Goal: Use online tool/utility: Utilize a website feature to perform a specific function

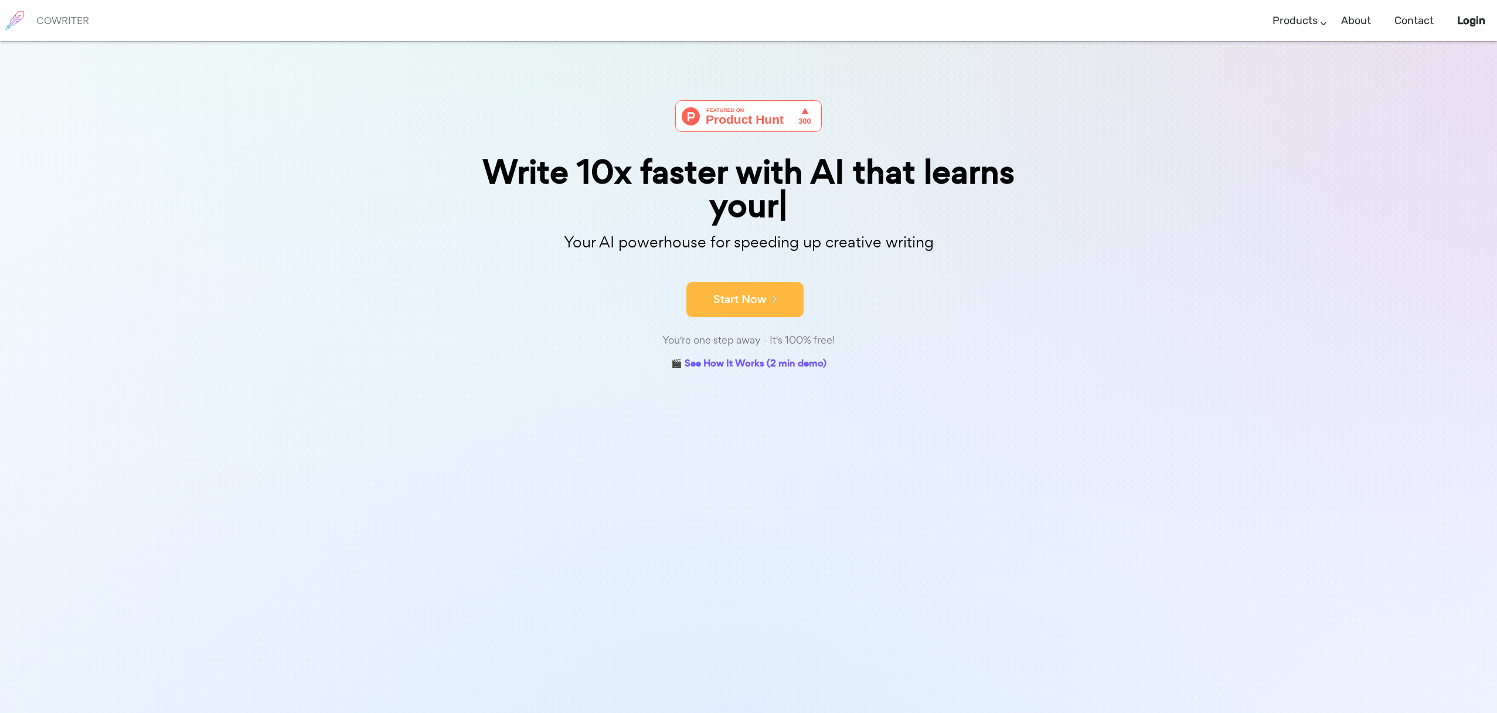
click at [749, 296] on button "Start Now" at bounding box center [744, 299] width 117 height 35
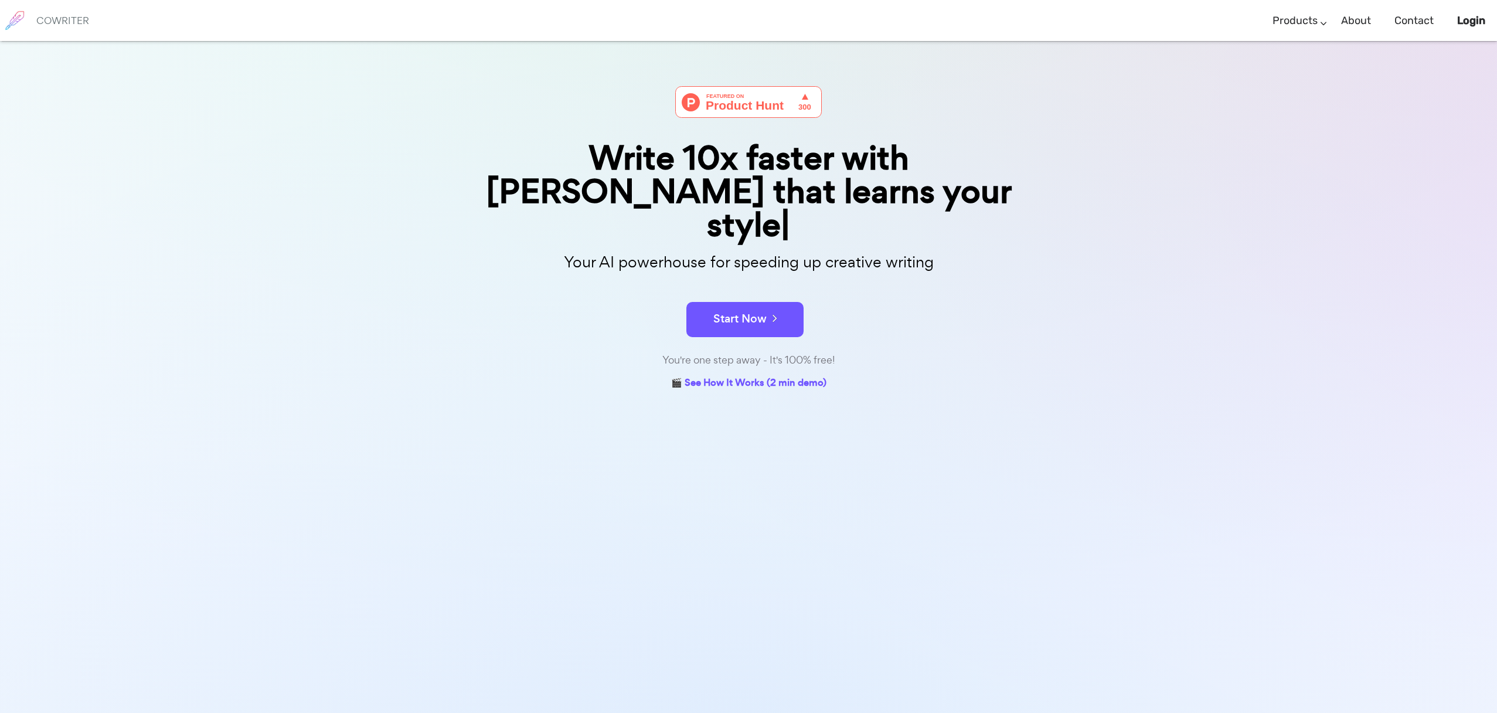
scroll to position [13, 0]
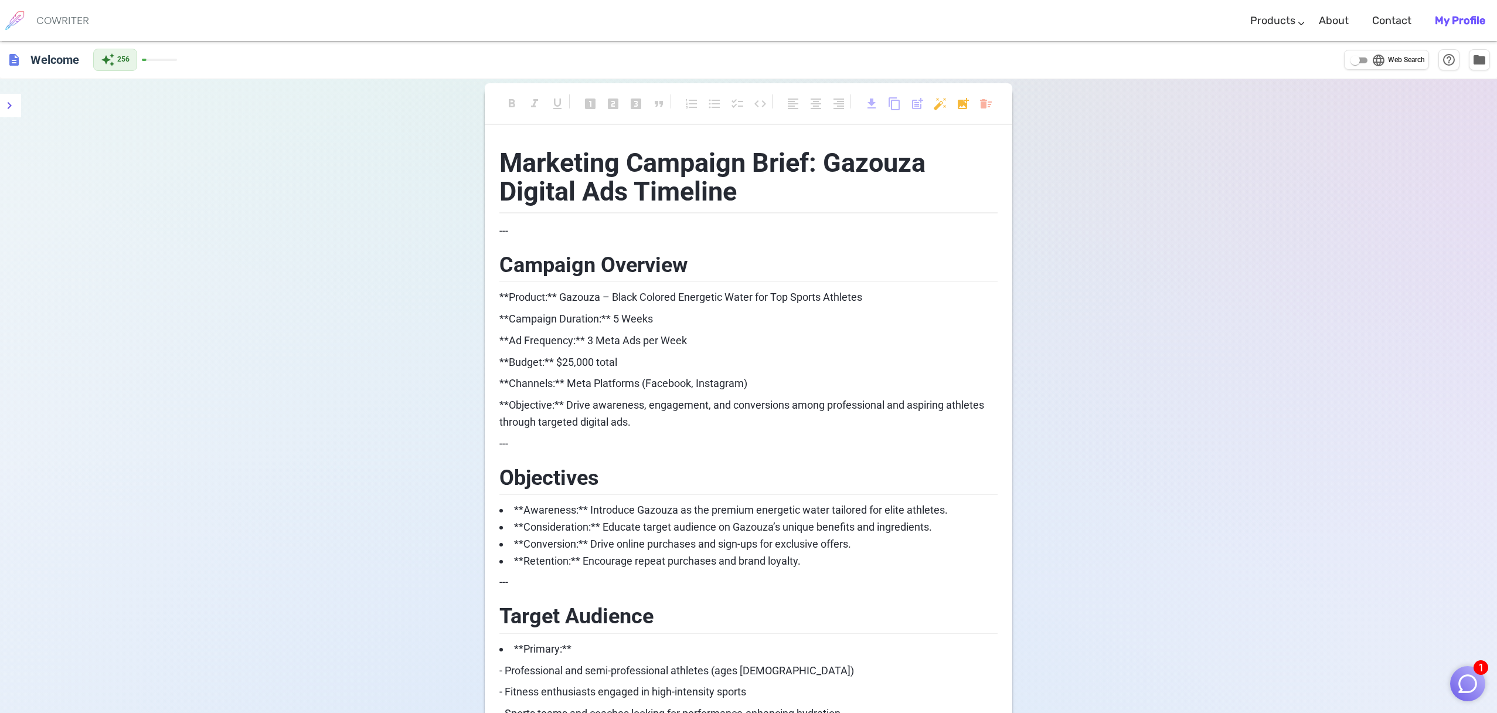
click at [53, 25] on h6 "COWRITER" at bounding box center [62, 20] width 53 height 11
click at [50, 13] on div "COWRITER" at bounding box center [62, 20] width 53 height 41
click at [616, 184] on span "Marketing Campaign Brief: Gazouza Digital Ads Timeline" at bounding box center [715, 177] width 432 height 60
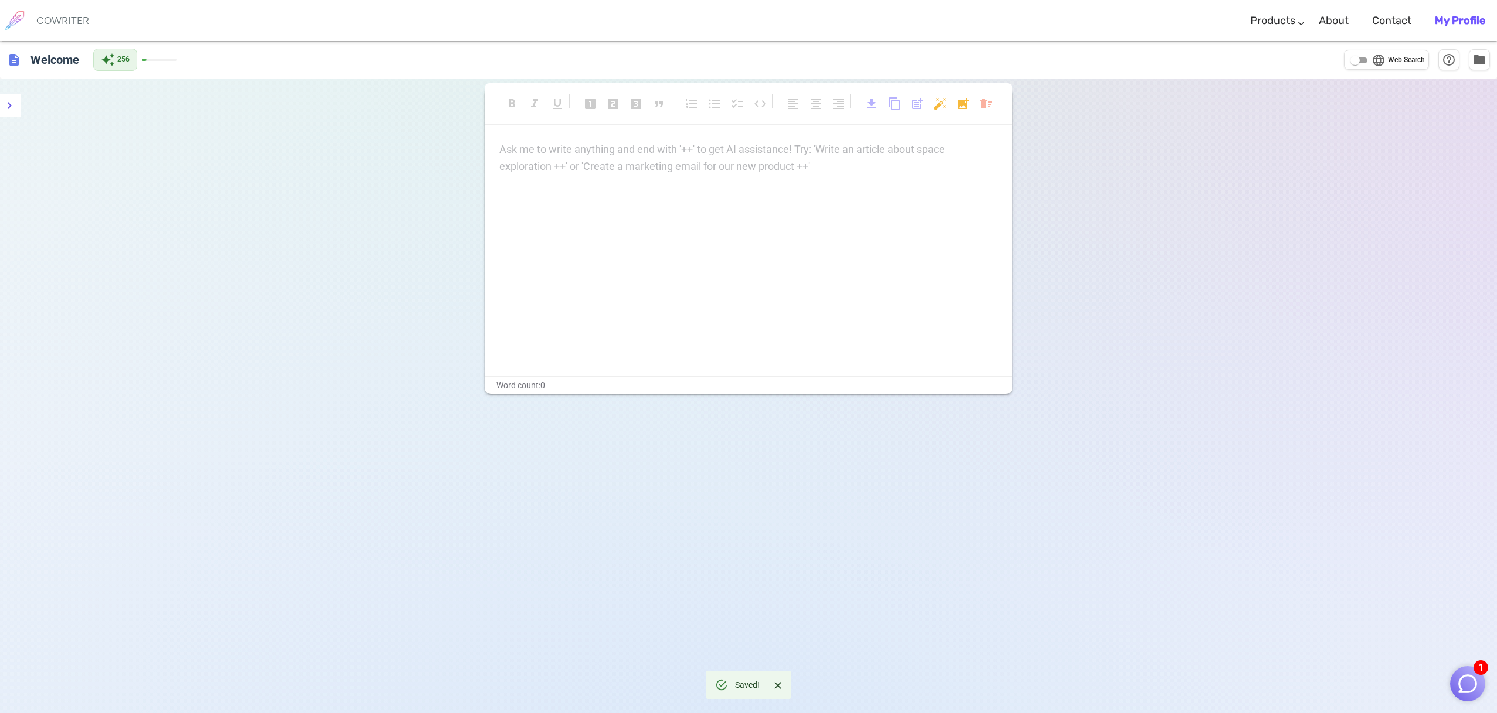
click at [632, 164] on div "Ask me to write anything and end with '++' to get AI assistance! Try: 'Write an…" at bounding box center [748, 158] width 498 height 34
click at [653, 216] on div "Ask me to write anything and end with '++' to get AI assistance! Try: 'Write an…" at bounding box center [748, 258] width 527 height 234
click at [1079, 536] on div "format_bold format_italic format_underlined looks_one looks_two looks_3 format_…" at bounding box center [748, 435] width 1497 height 713
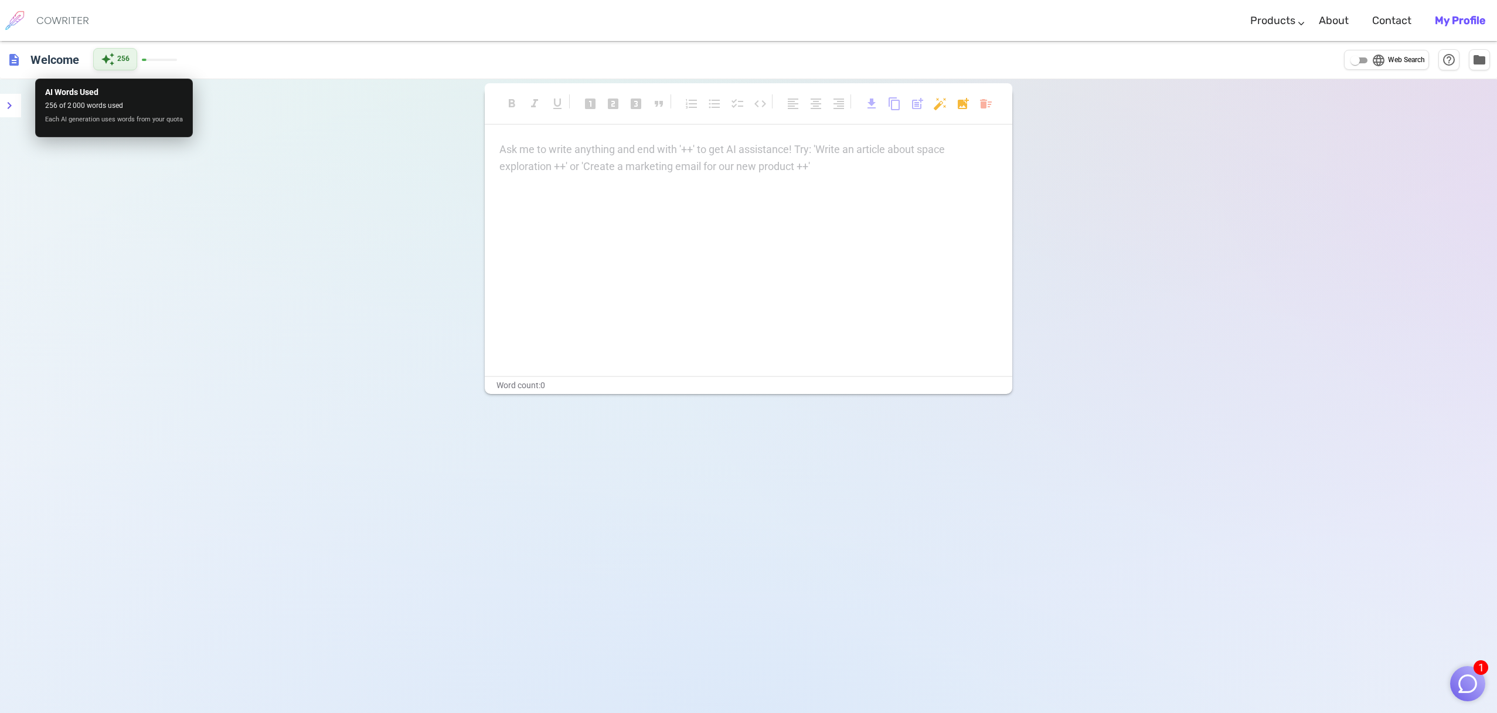
click at [110, 54] on span "auto_awesome" at bounding box center [108, 59] width 14 height 14
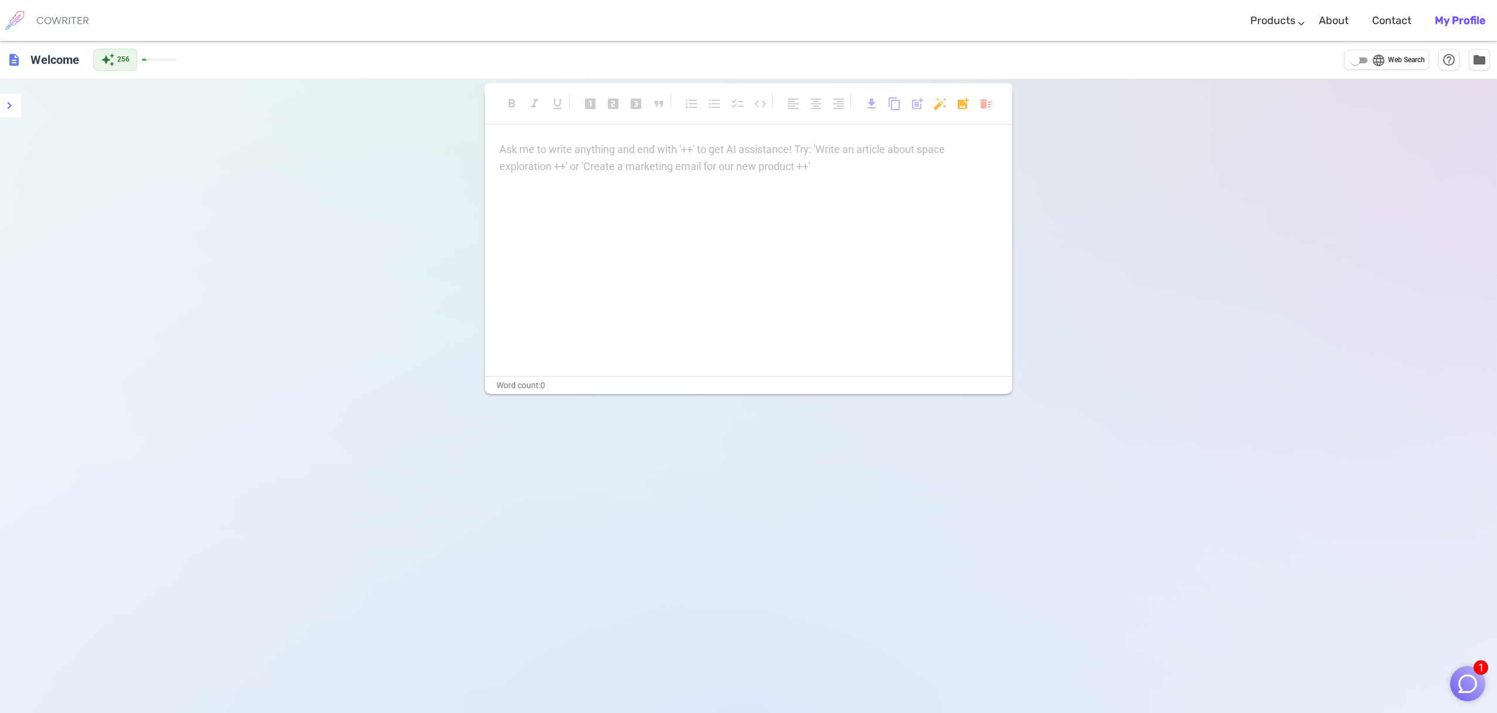
click at [1450, 18] on b "My Profile" at bounding box center [1460, 20] width 50 height 13
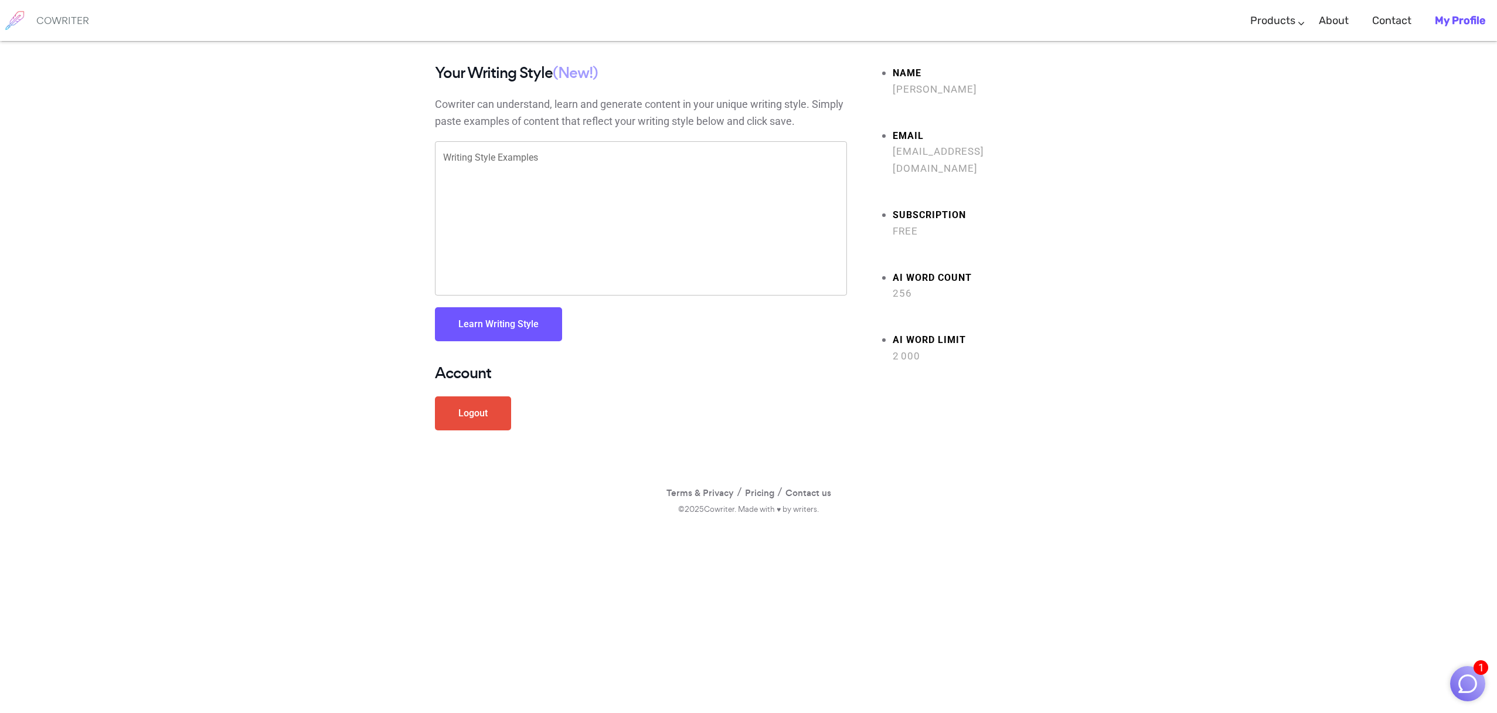
click at [549, 150] on div "x Writing Style Examples" at bounding box center [641, 218] width 412 height 154
click at [76, 21] on h6 "COWRITER" at bounding box center [62, 20] width 53 height 11
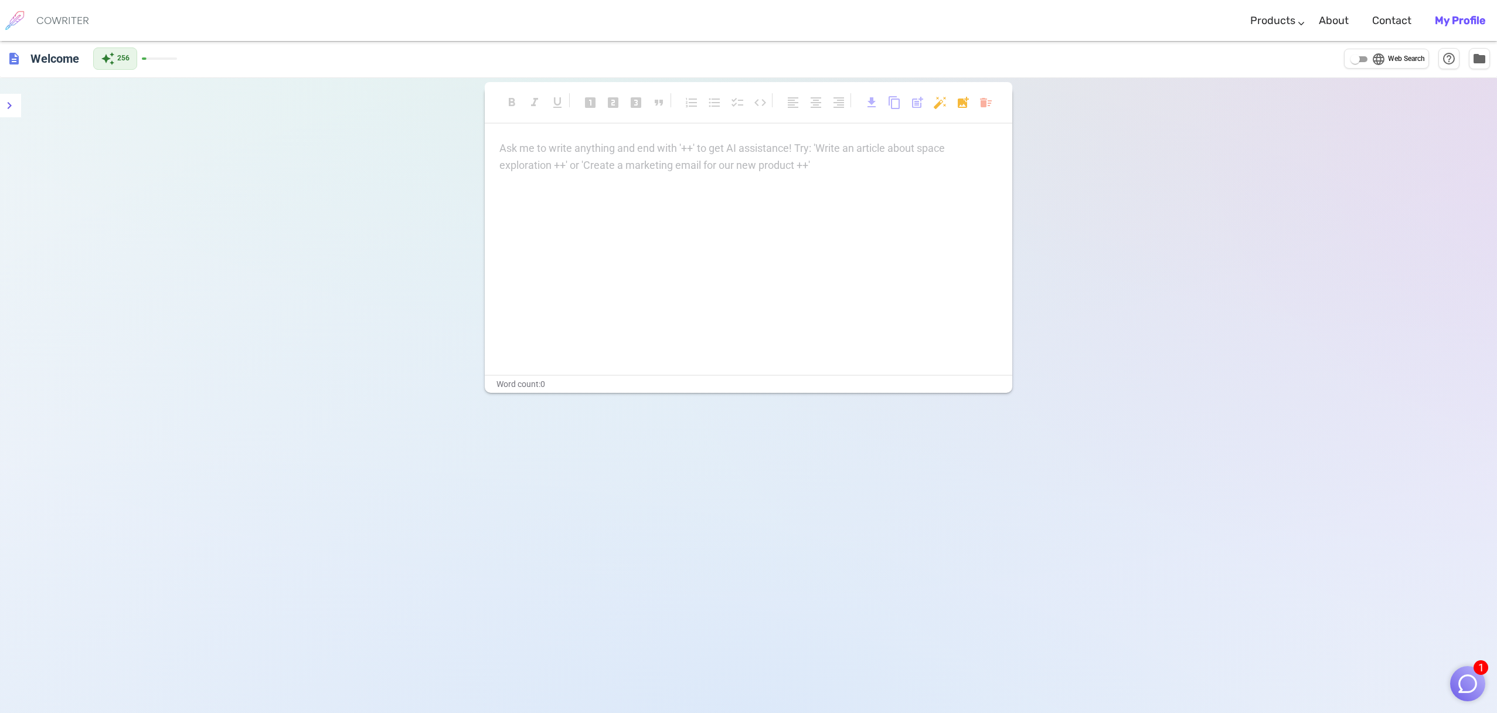
click at [786, 166] on div "Ask me to write anything and end with '++' to get AI assistance! Try: 'Write an…" at bounding box center [748, 157] width 498 height 34
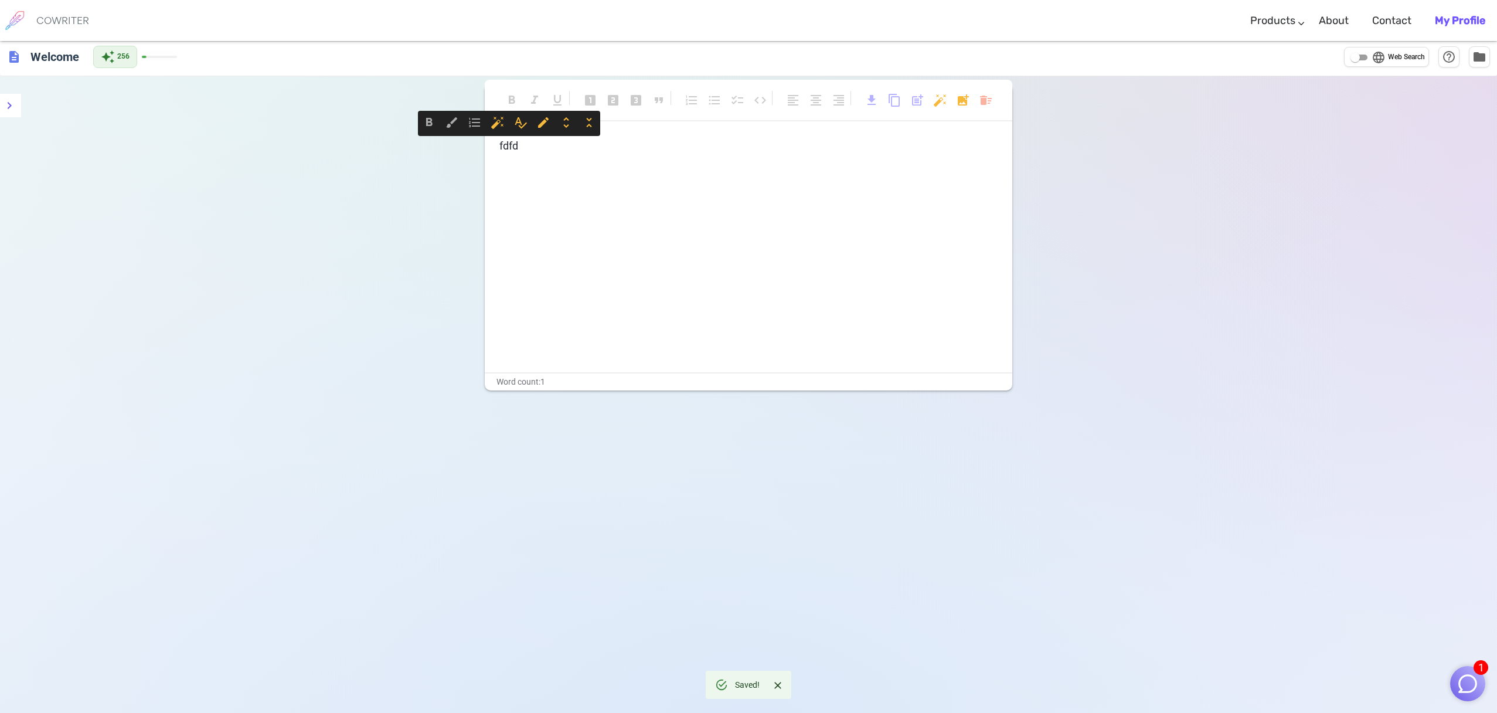
click at [783, 176] on div "fdfd" at bounding box center [748, 255] width 527 height 234
drag, startPoint x: 517, startPoint y: 145, endPoint x: 507, endPoint y: 148, distance: 10.4
click at [480, 146] on div "format_bold format_italic format_underlined looks_one looks_two looks_3 format_…" at bounding box center [748, 429] width 1497 height 713
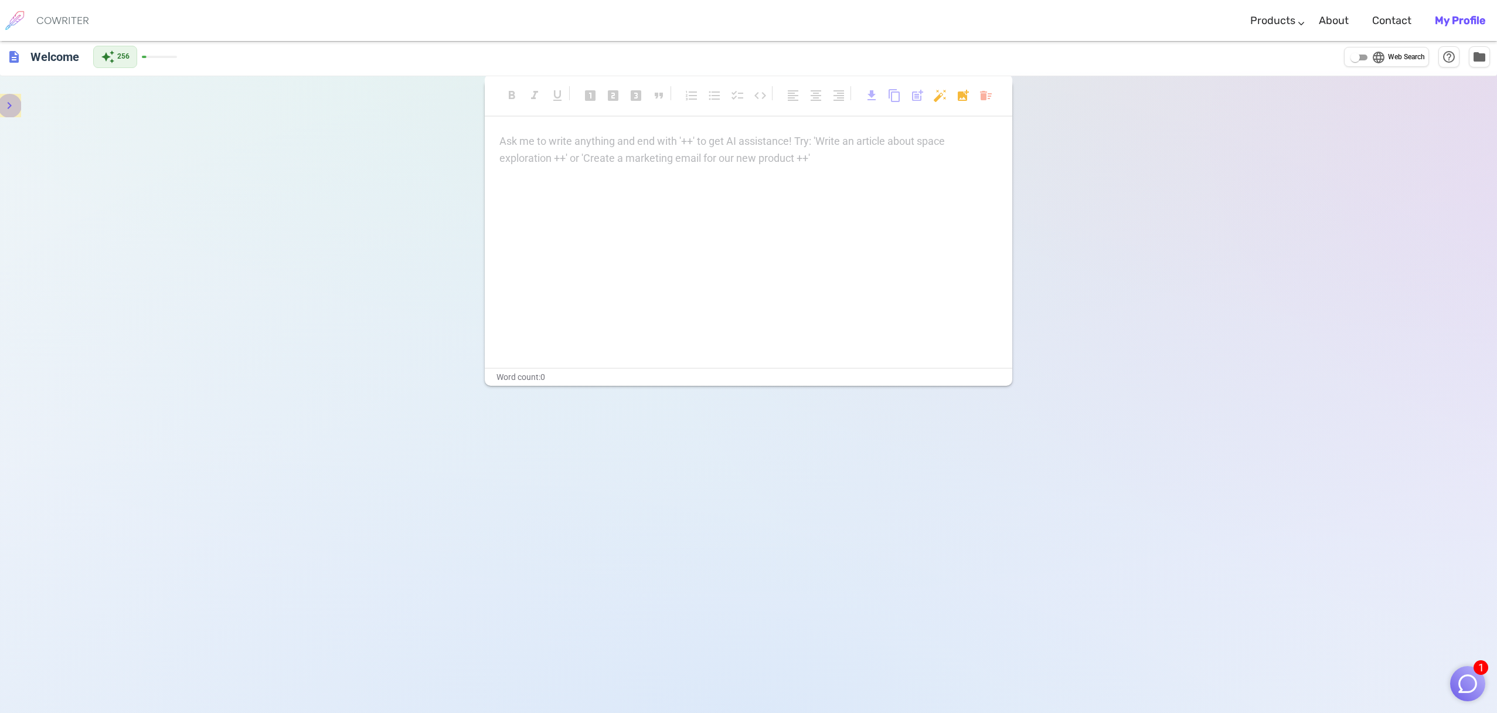
scroll to position [9, 0]
click at [14, 110] on icon "menu" at bounding box center [9, 105] width 14 height 14
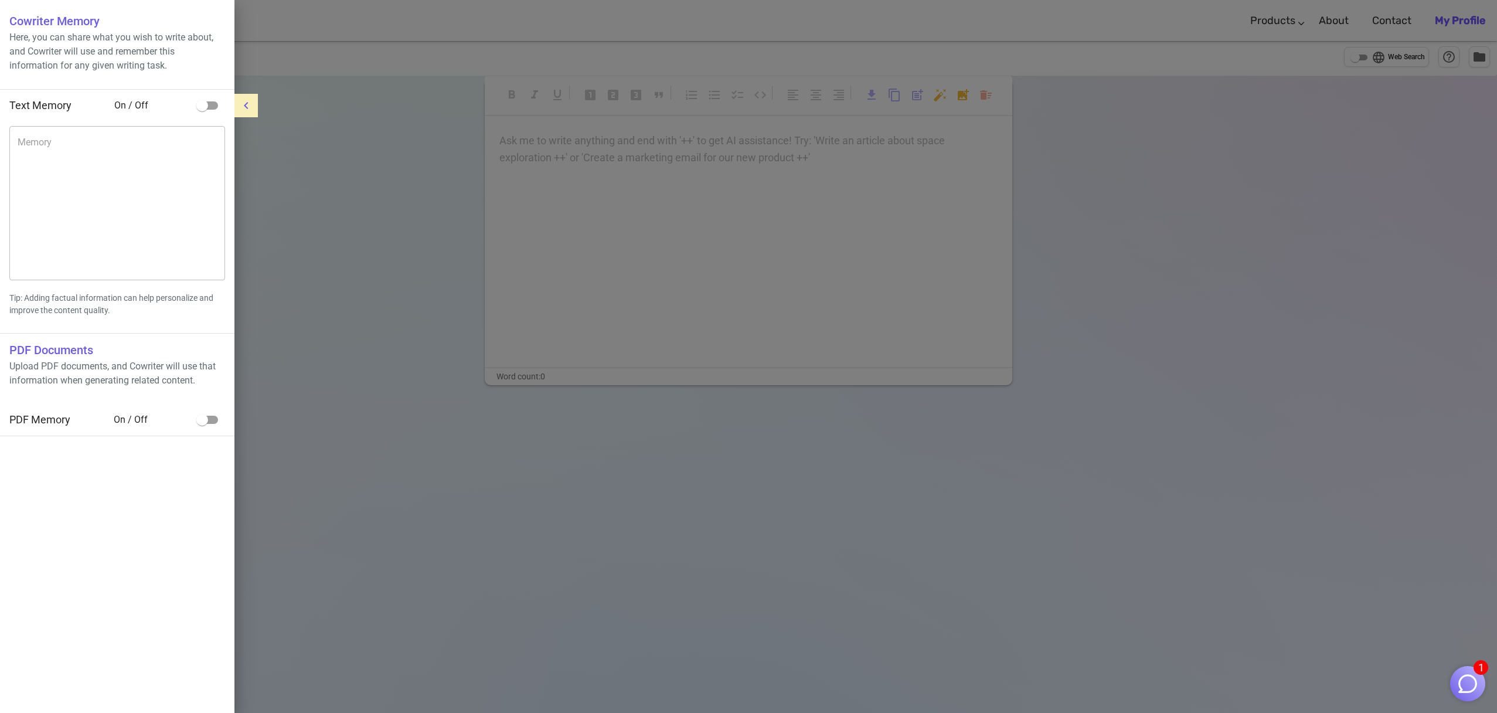
click at [199, 105] on input "checkbox" at bounding box center [202, 105] width 67 height 22
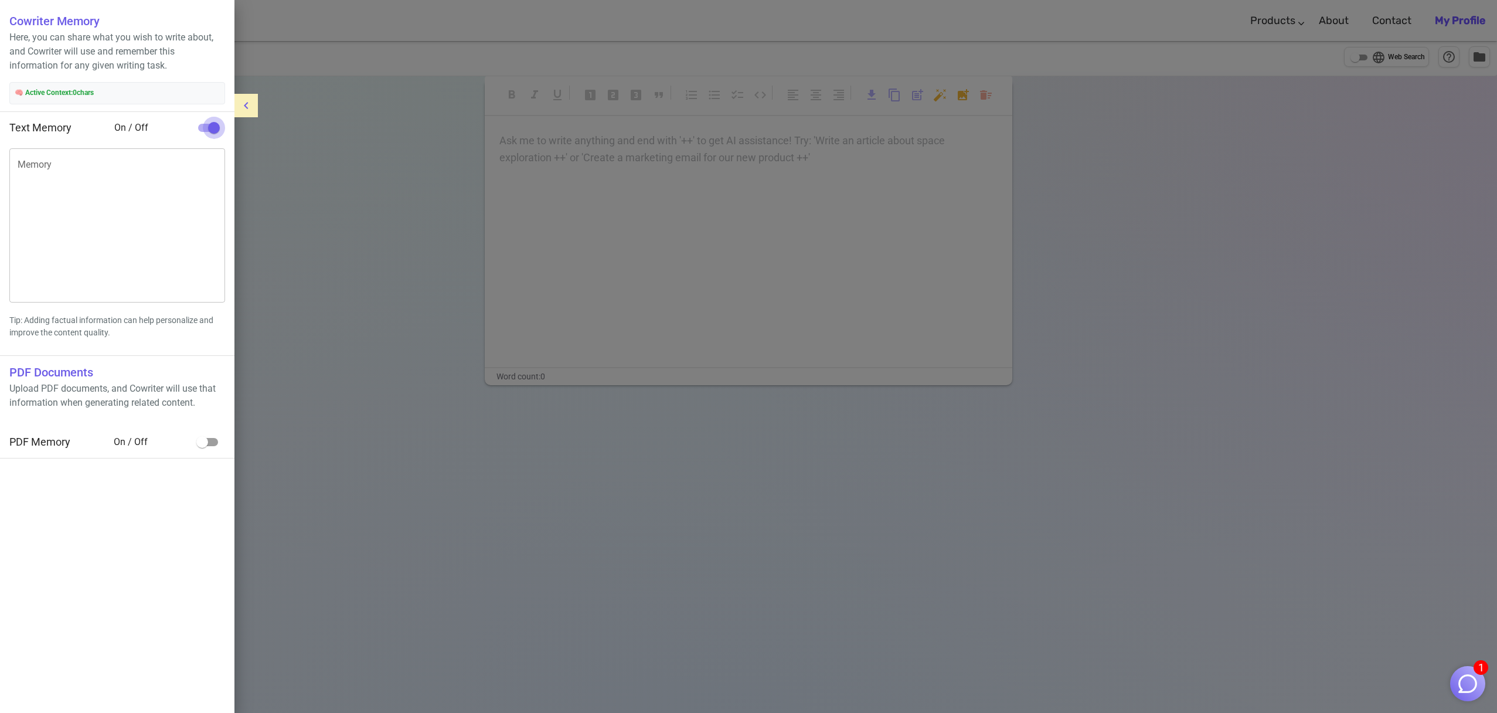
click at [209, 125] on input "checkbox" at bounding box center [213, 128] width 67 height 22
checkbox input "false"
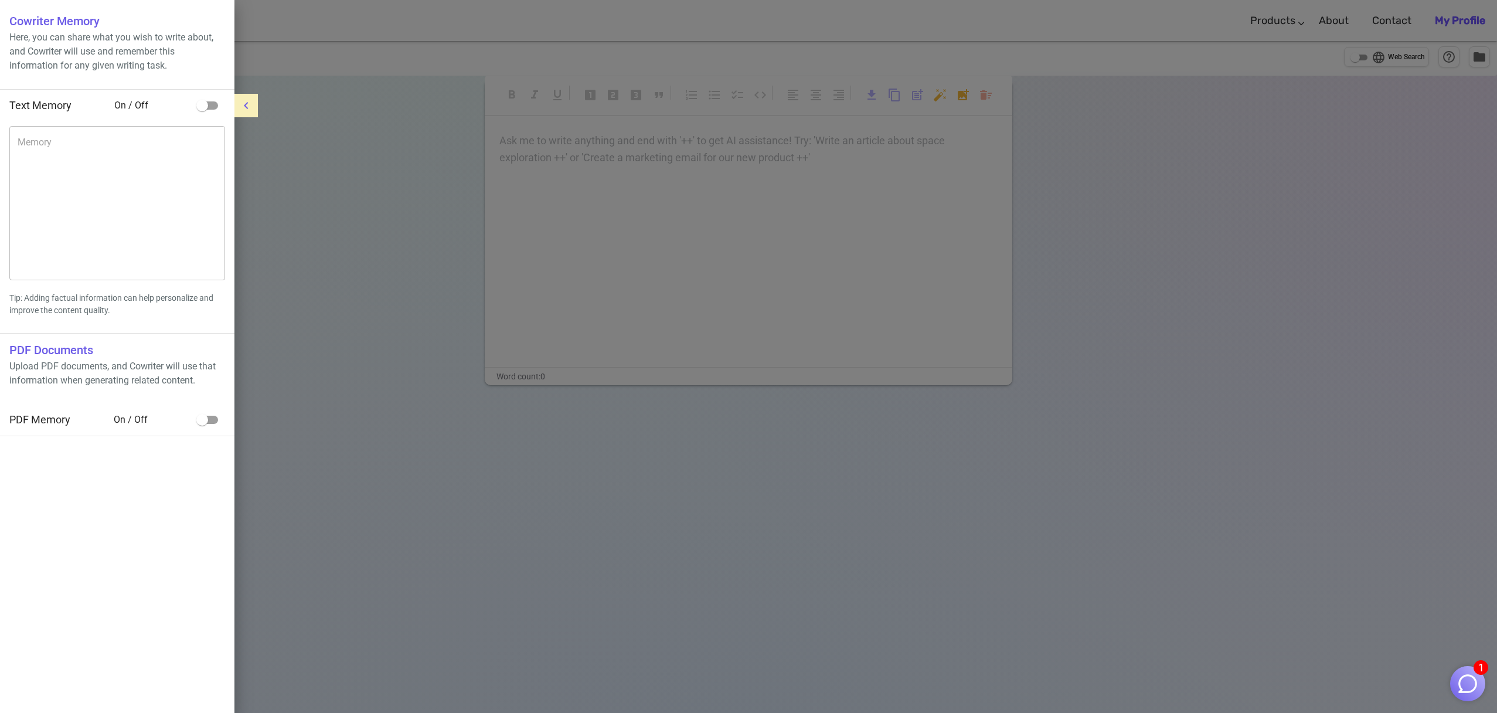
click at [1014, 355] on div at bounding box center [748, 356] width 1497 height 713
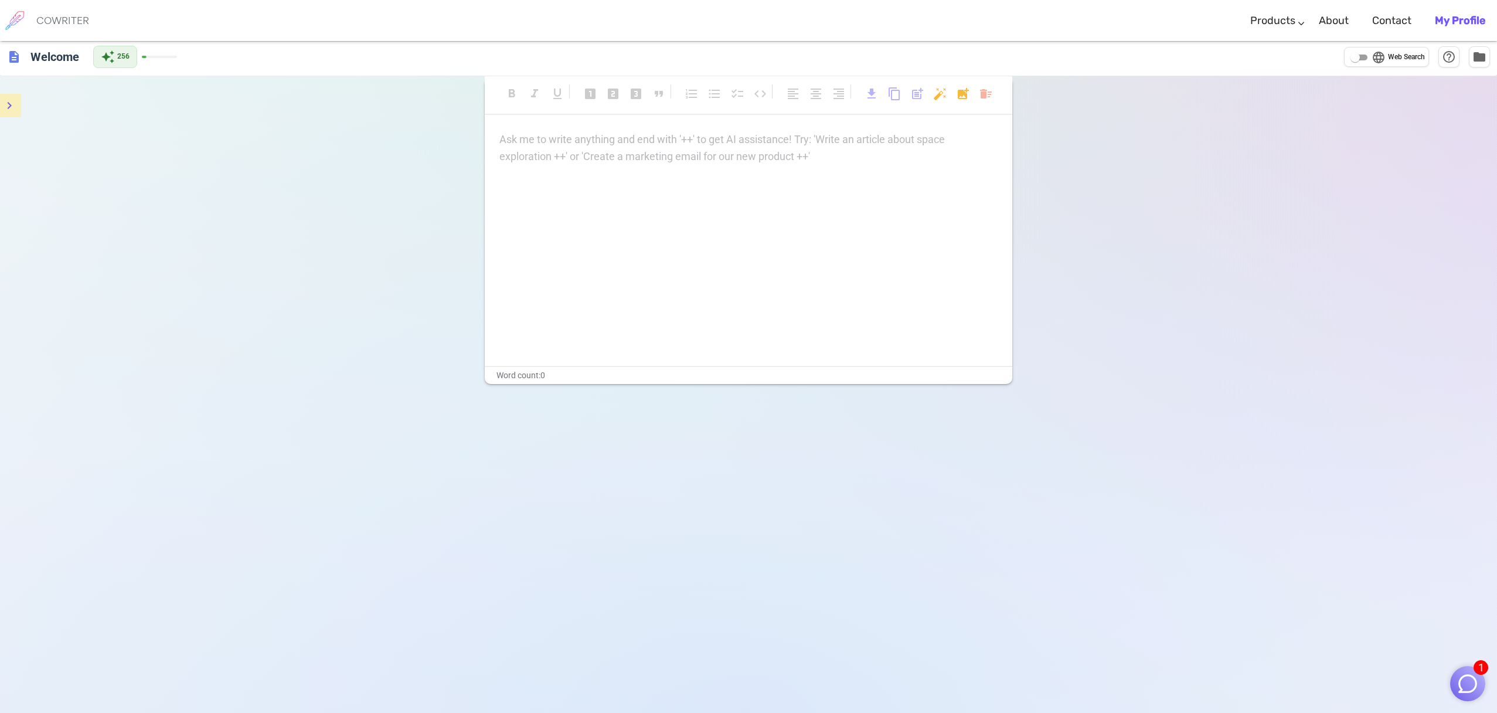
click at [679, 208] on div "Ask me to write anything and end with '++' to get AI assistance! Try: 'Write an…" at bounding box center [748, 248] width 527 height 234
drag, startPoint x: 621, startPoint y: 152, endPoint x: 642, endPoint y: 154, distance: 21.2
click at [621, 152] on div "Ask me to write anything and end with '++' to get AI assistance! Try: 'Write an…" at bounding box center [748, 148] width 498 height 34
click at [731, 186] on div "Ask me to write anything and end with '++' to get AI assistance! Try: 'Write an…" at bounding box center [748, 237] width 527 height 234
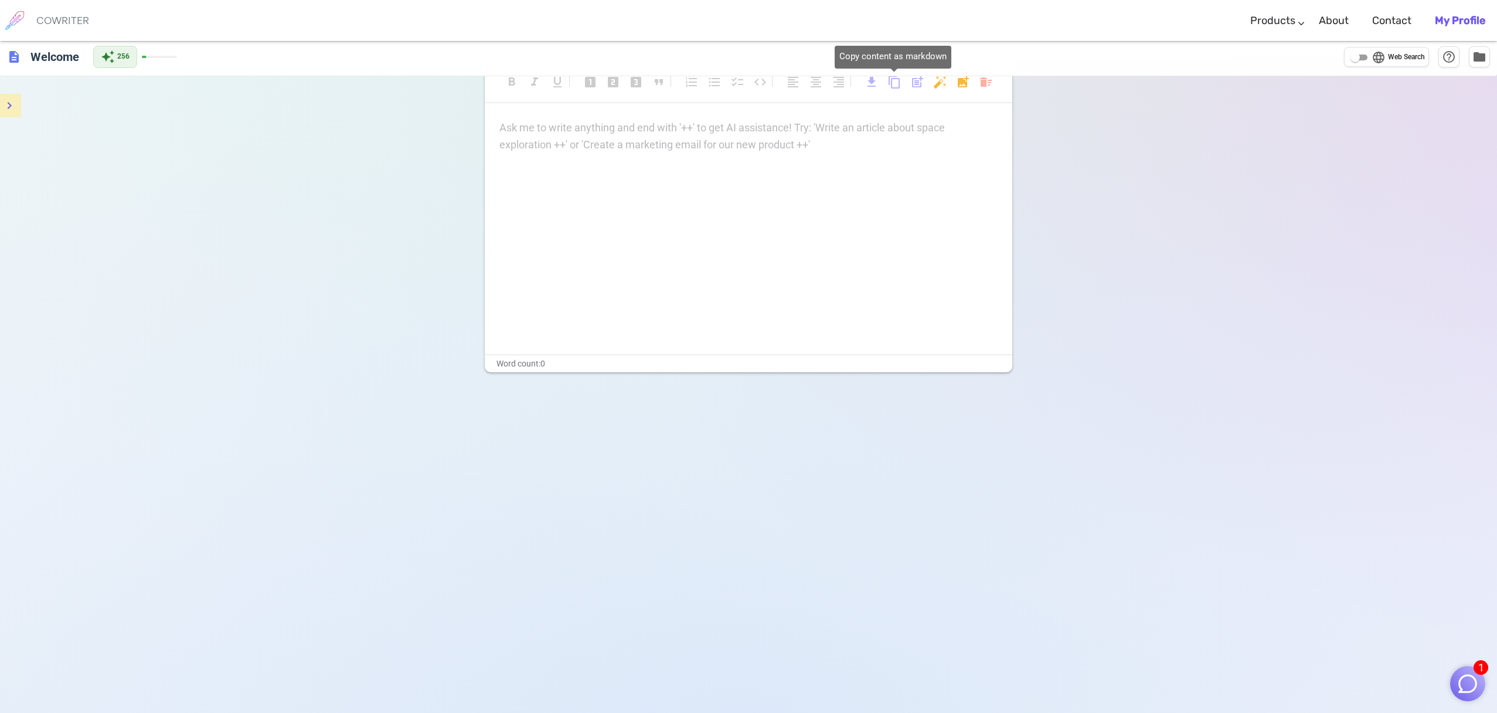
click at [891, 78] on span "content_copy" at bounding box center [894, 82] width 14 height 14
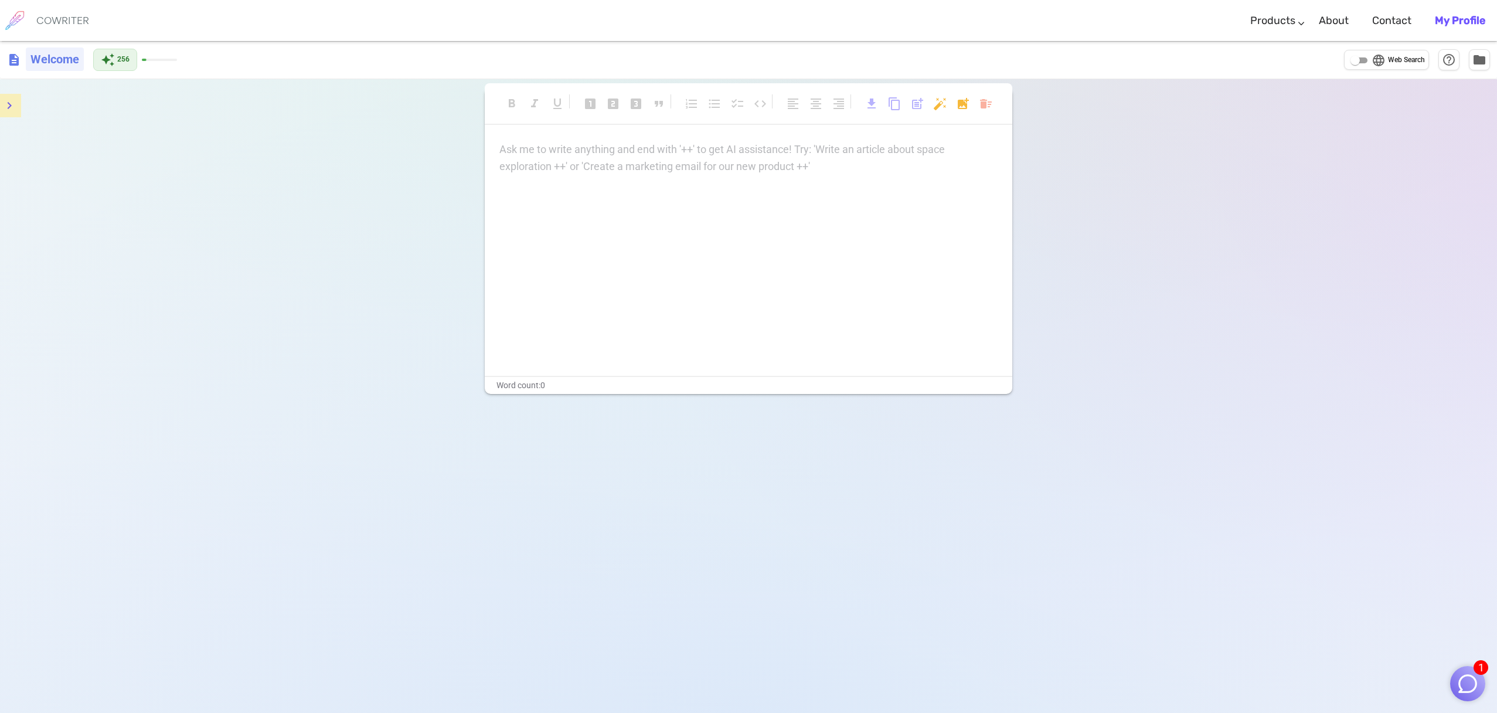
click at [79, 60] on h6 "Welcome" at bounding box center [55, 58] width 58 height 23
click at [77, 17] on h6 "COWRITER" at bounding box center [62, 20] width 53 height 11
click at [603, 162] on div "Ask me to write anything and end with '++' to get AI assistance! Try: 'Write an…" at bounding box center [748, 158] width 498 height 34
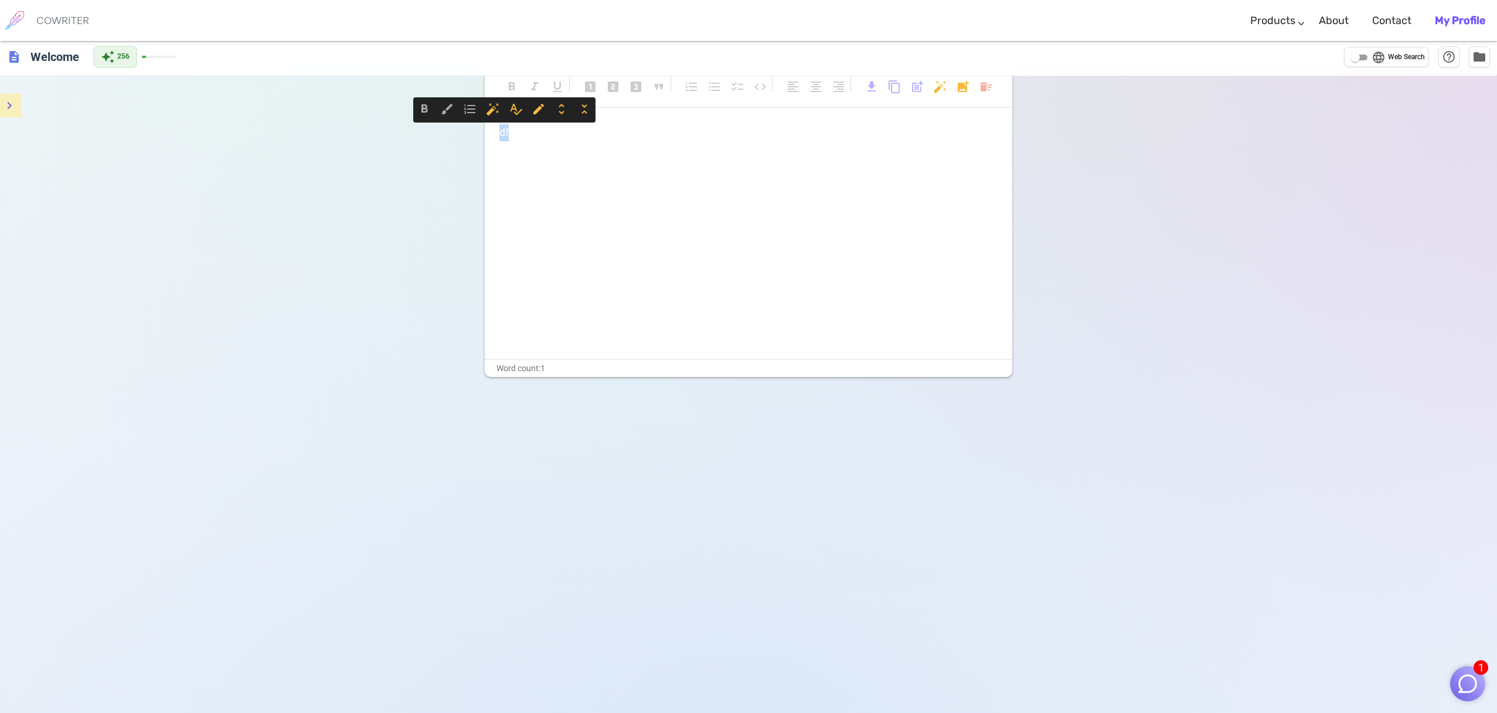
scroll to position [27, 0]
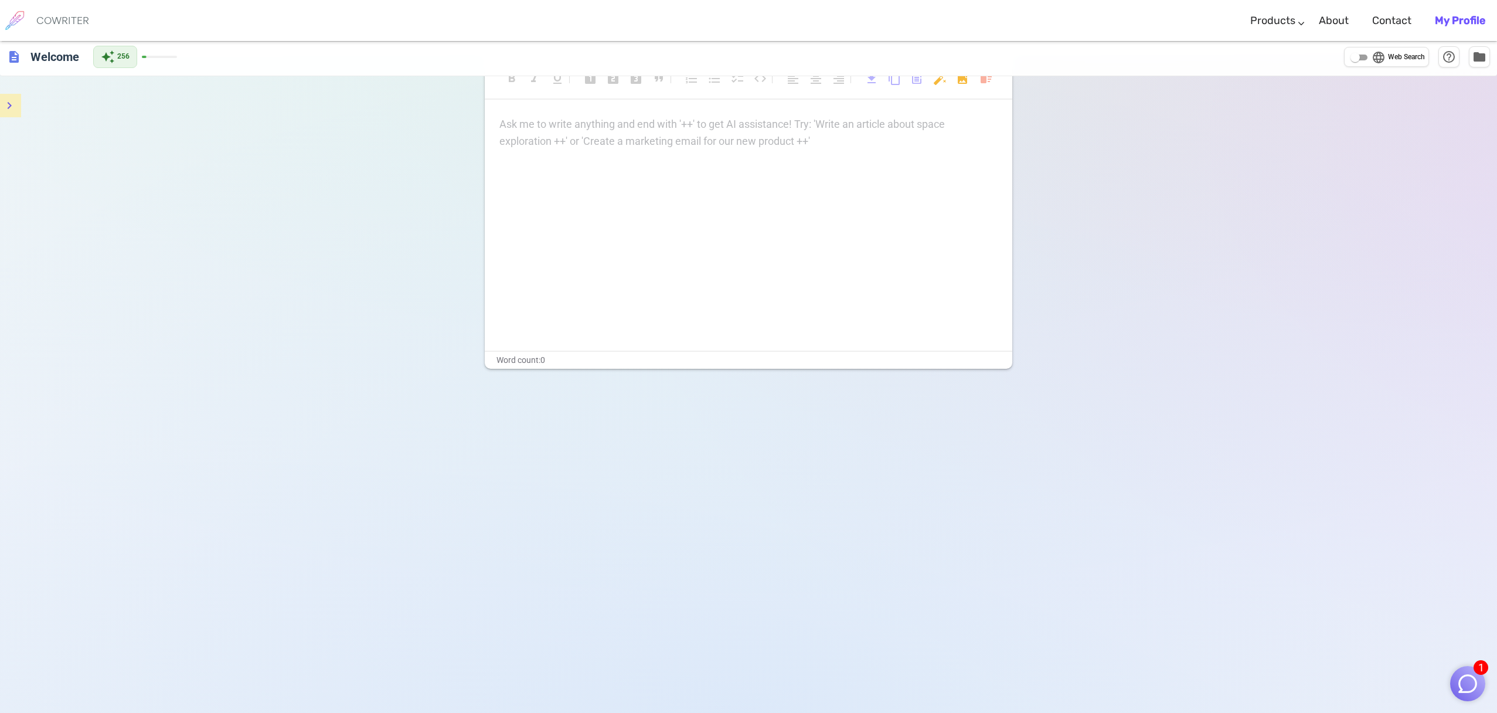
click at [1351, 59] on input "language Web Search" at bounding box center [1355, 57] width 42 height 14
click at [740, 177] on div "Ask me to write anything and end with '++' to get AI assistance! Try: 'Write an…" at bounding box center [748, 232] width 527 height 234
click at [1362, 59] on input "language Web Search" at bounding box center [1364, 57] width 42 height 14
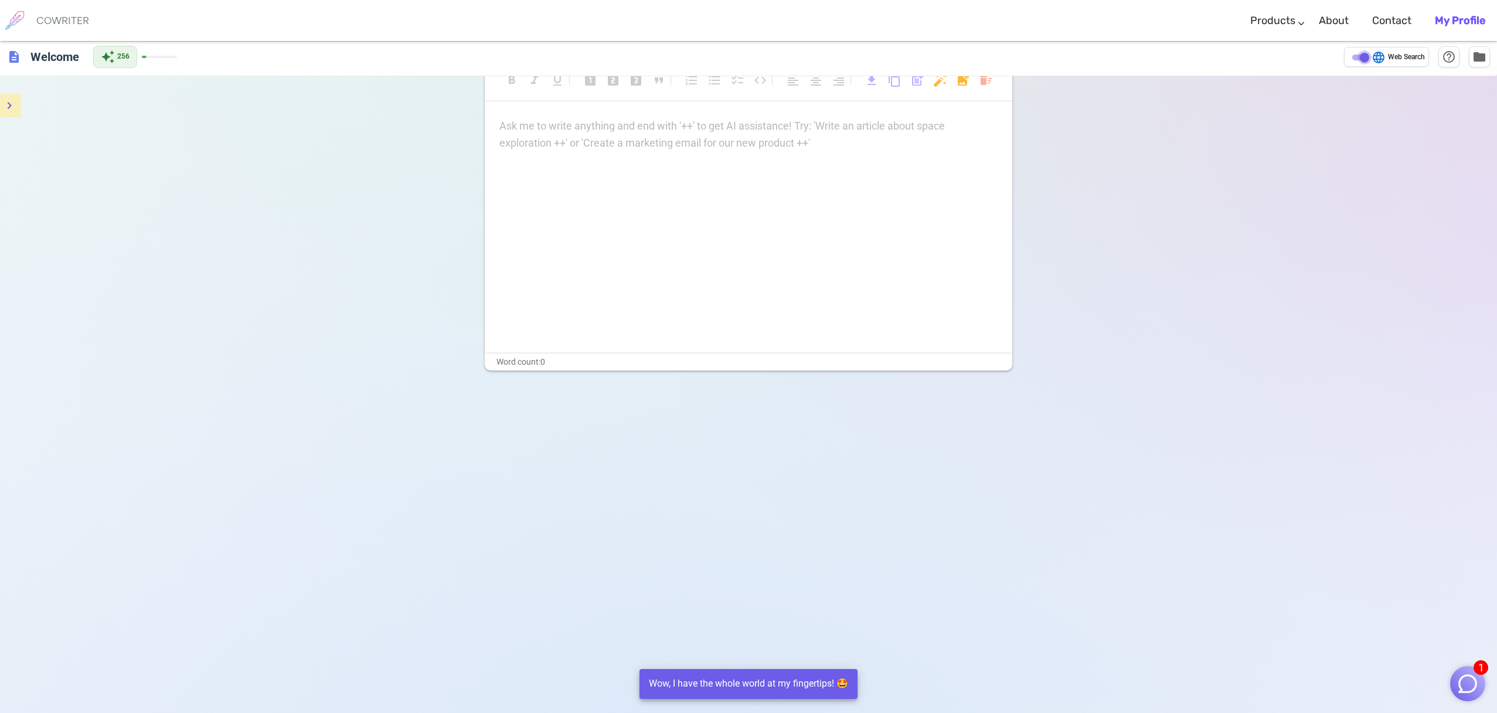
checkbox input "false"
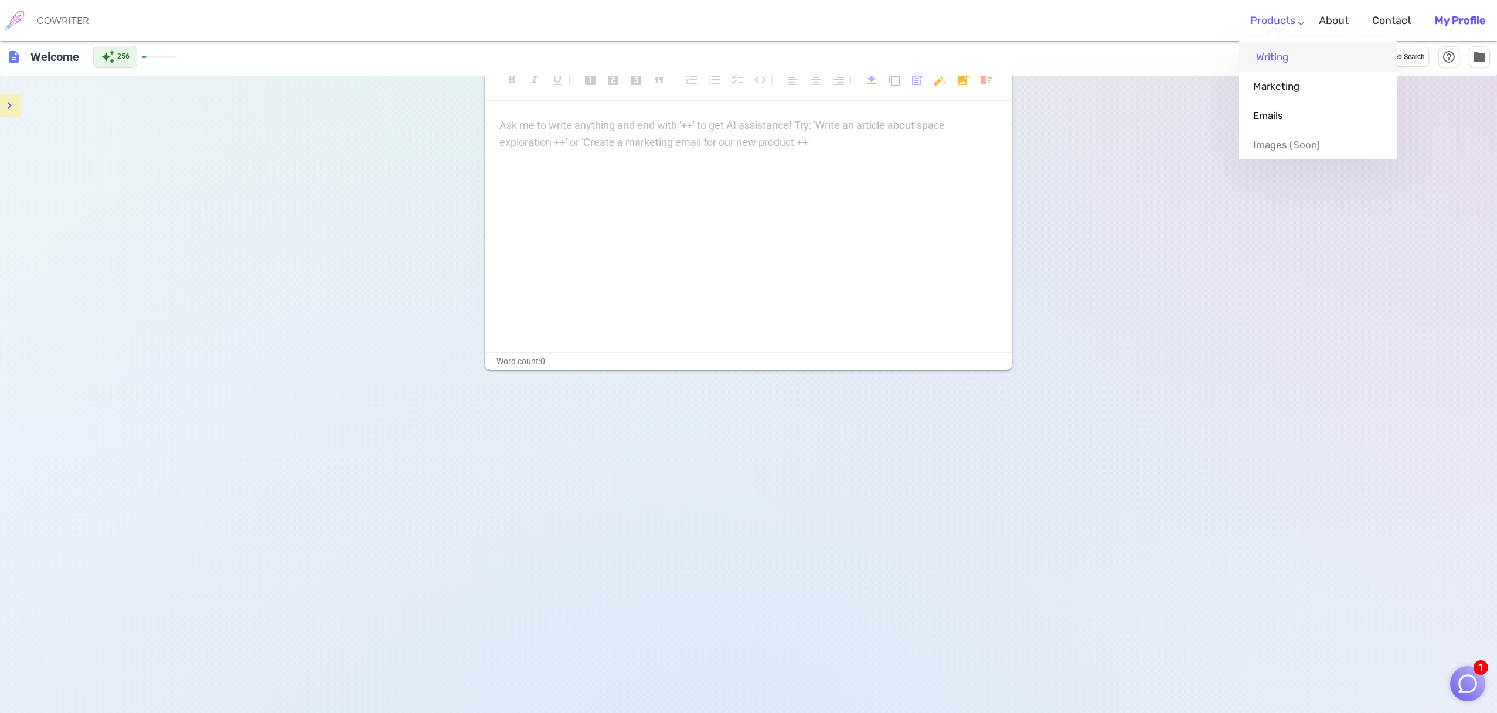
click at [1276, 53] on link "Writing" at bounding box center [1317, 56] width 158 height 29
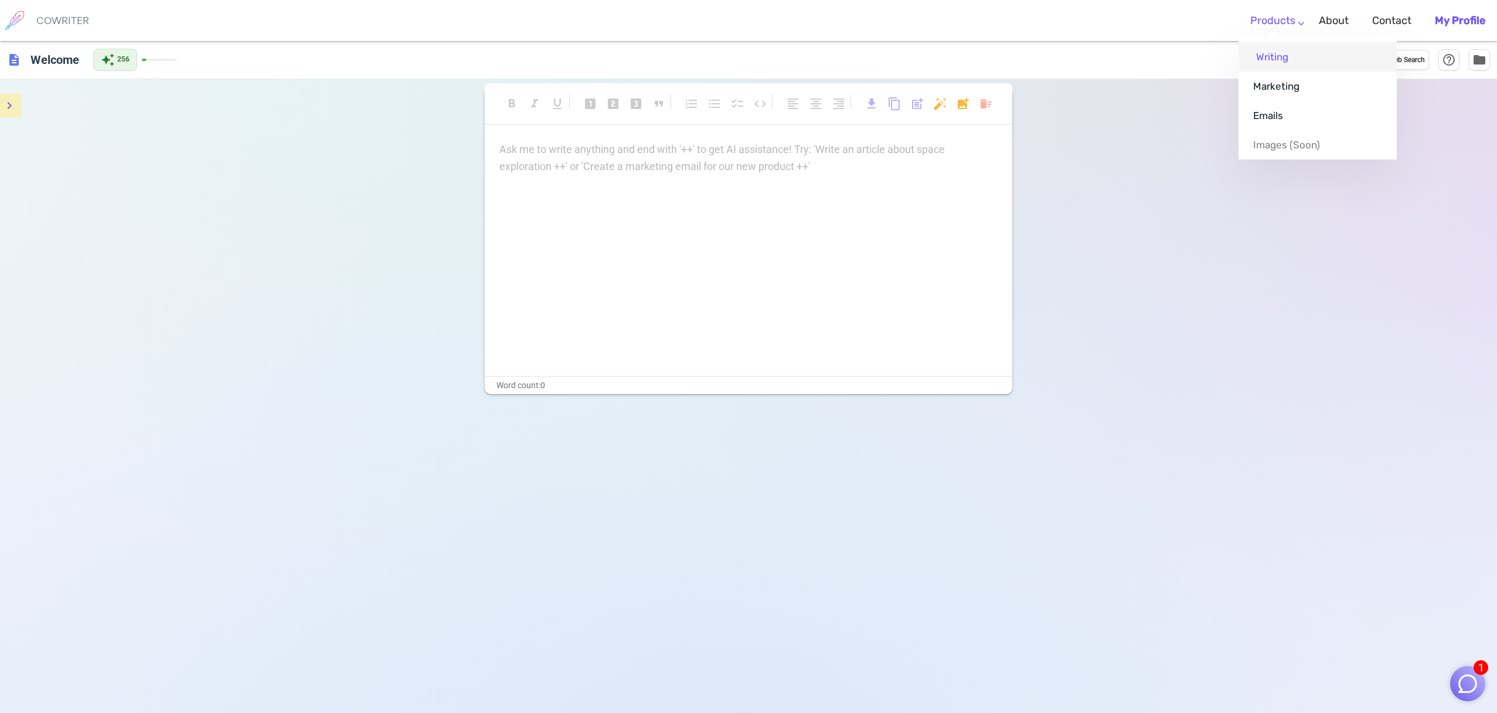
scroll to position [2, 0]
click at [1273, 85] on link "Marketing" at bounding box center [1317, 85] width 158 height 29
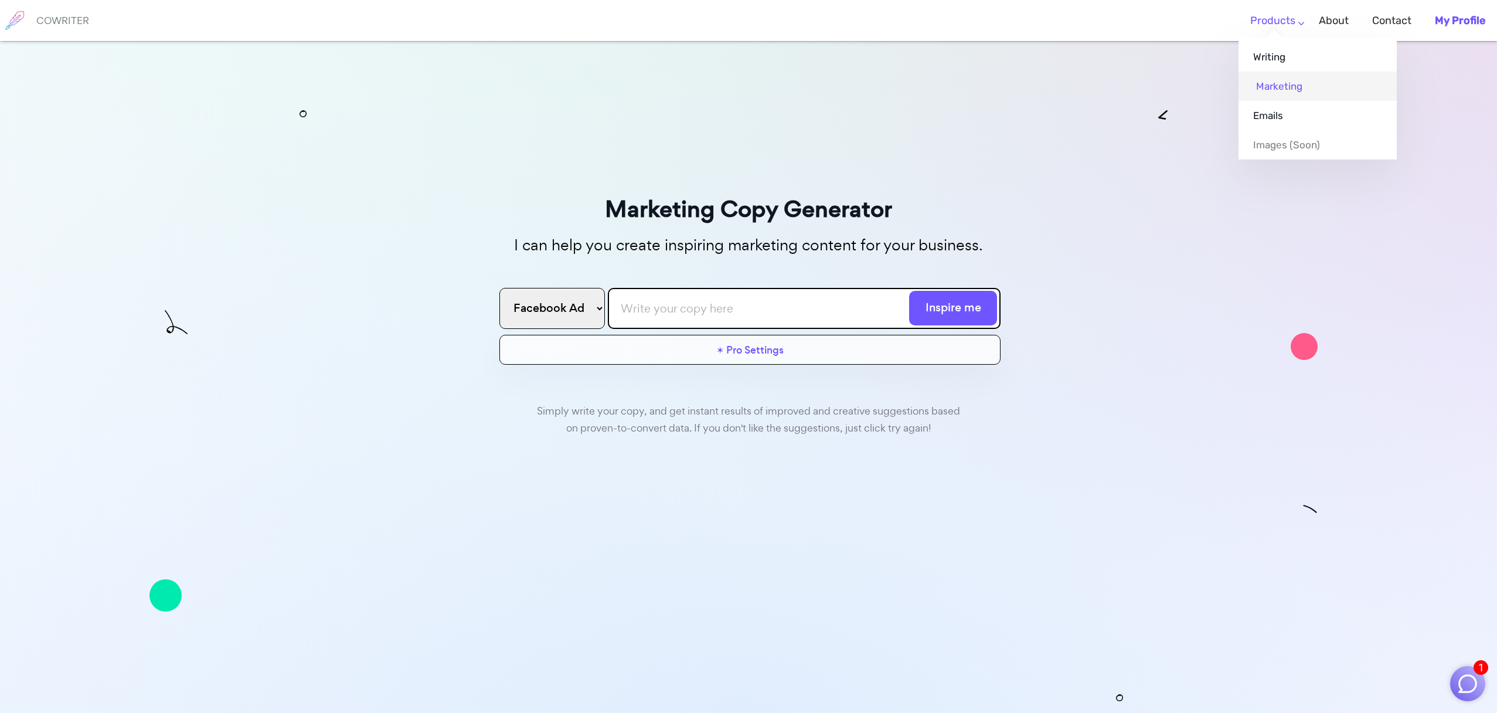
click at [1269, 88] on link "Marketing" at bounding box center [1317, 85] width 158 height 29
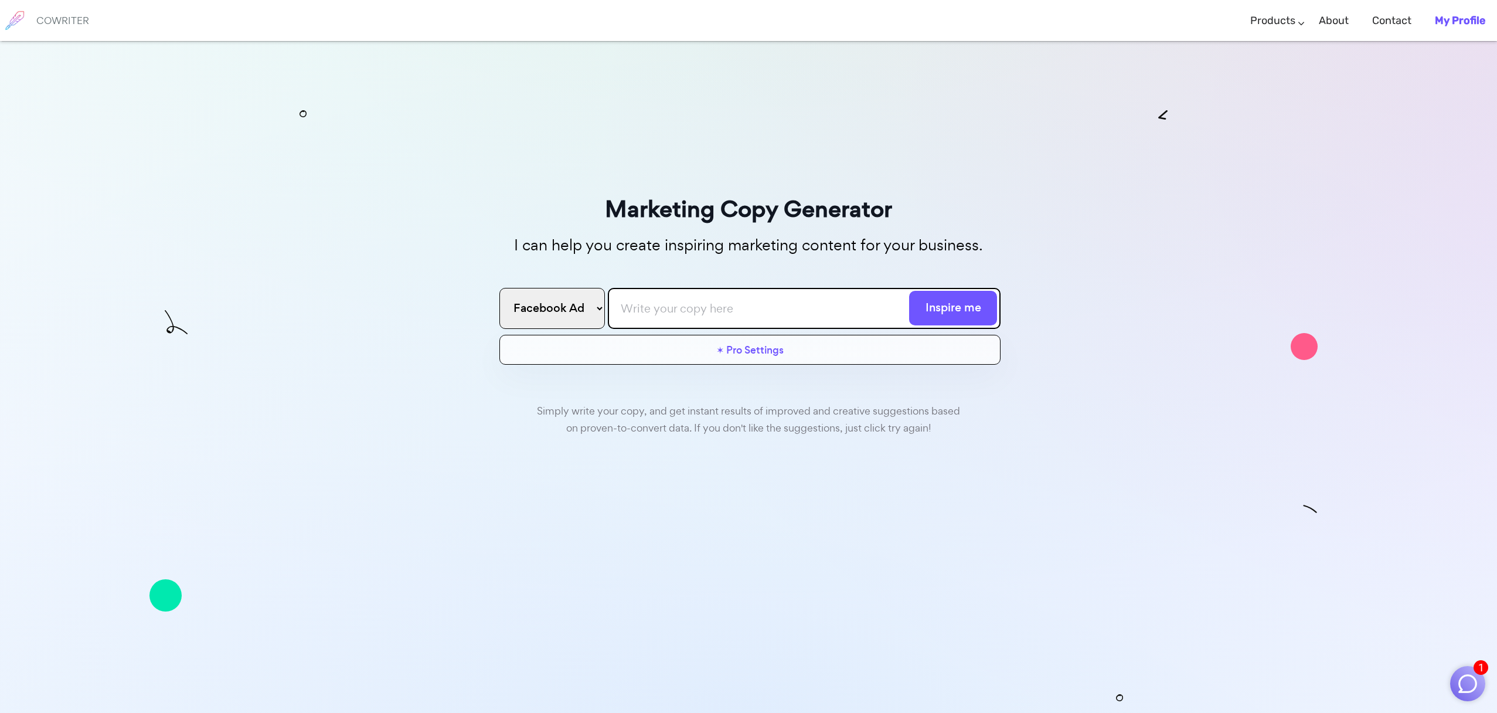
click at [601, 303] on select "Facebook Ad Google Ad Email subject line Blog Title Twitter Post Linkedin Post …" at bounding box center [551, 308] width 105 height 41
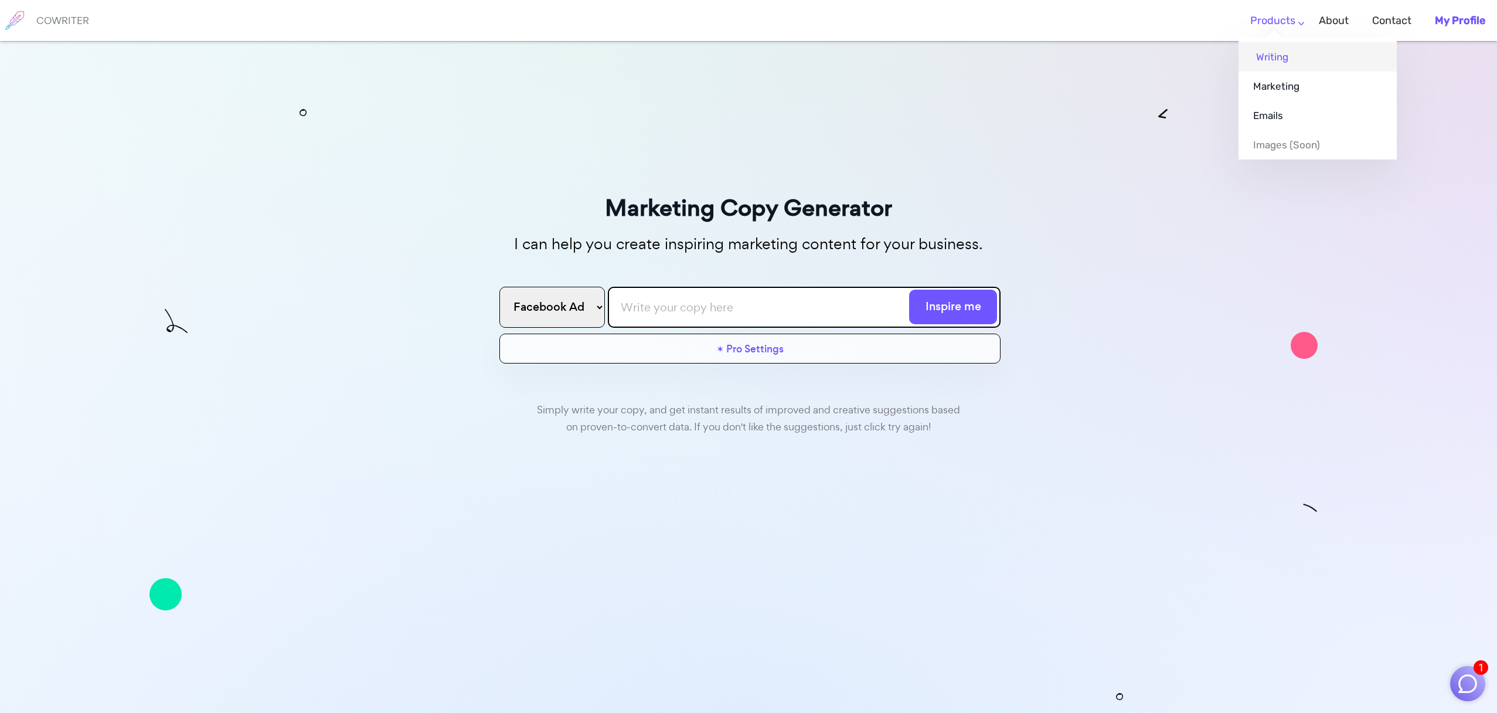
scroll to position [2, 0]
click at [1276, 57] on link "Writing" at bounding box center [1317, 56] width 158 height 29
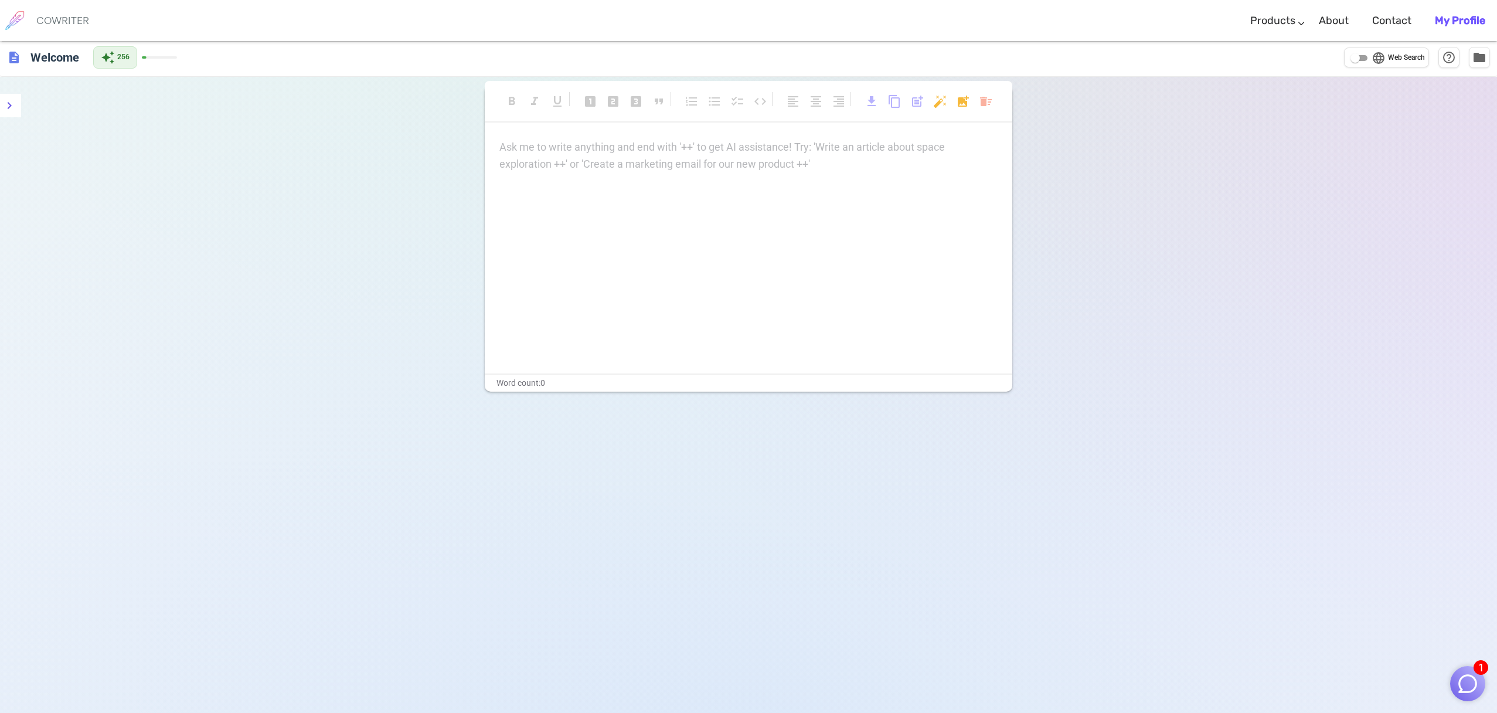
scroll to position [2, 0]
click at [513, 148] on p "Ask me to write anything and end with '++' to get AI assistance! Try: 'Write an…" at bounding box center [748, 147] width 498 height 17
